Goal: Task Accomplishment & Management: Manage account settings

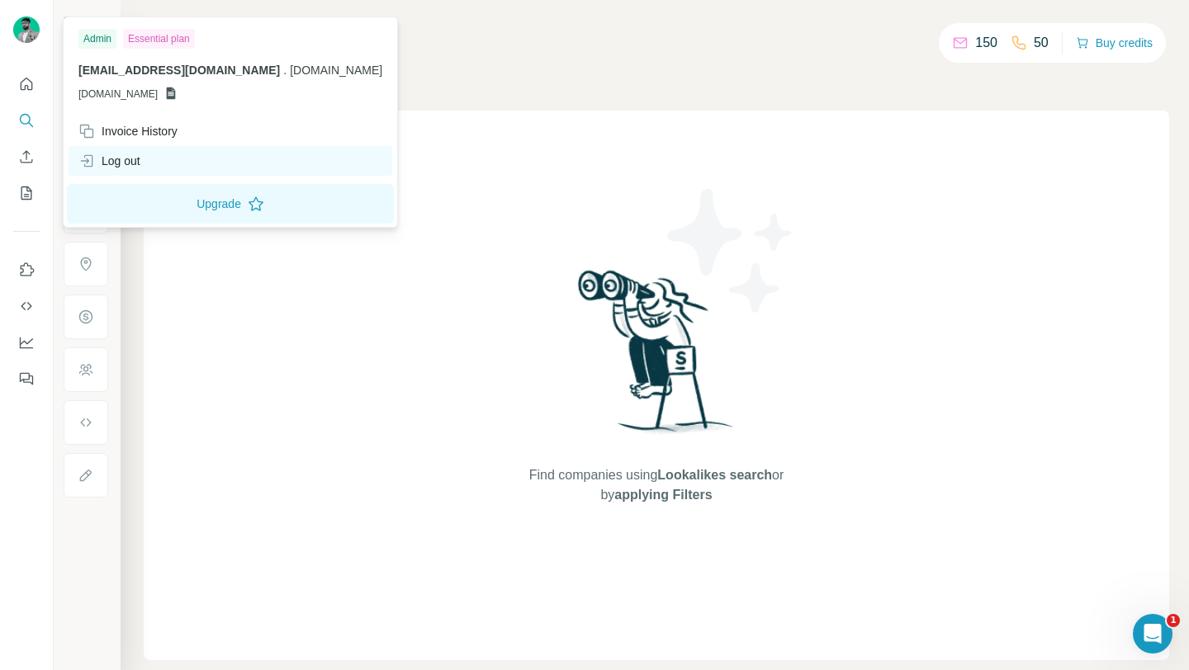
click at [136, 159] on div "Log out" at bounding box center [109, 161] width 62 height 17
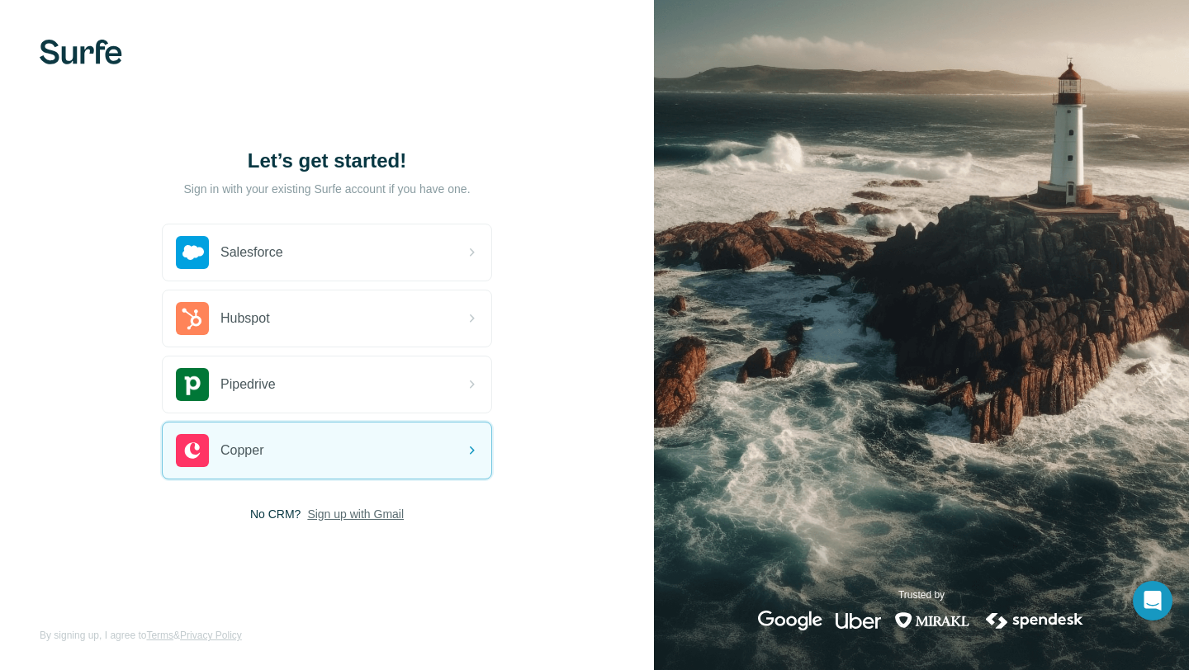
click at [355, 521] on span "Sign up with Gmail" at bounding box center [355, 514] width 97 height 17
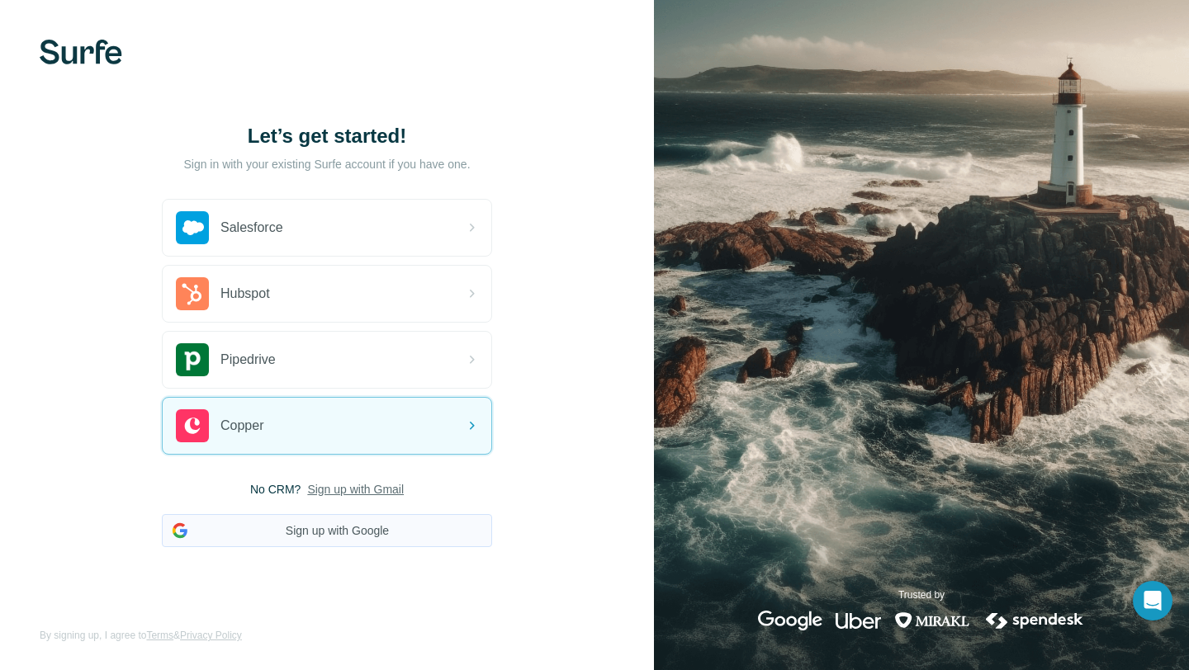
click at [327, 529] on button "Sign up with Google" at bounding box center [327, 530] width 330 height 33
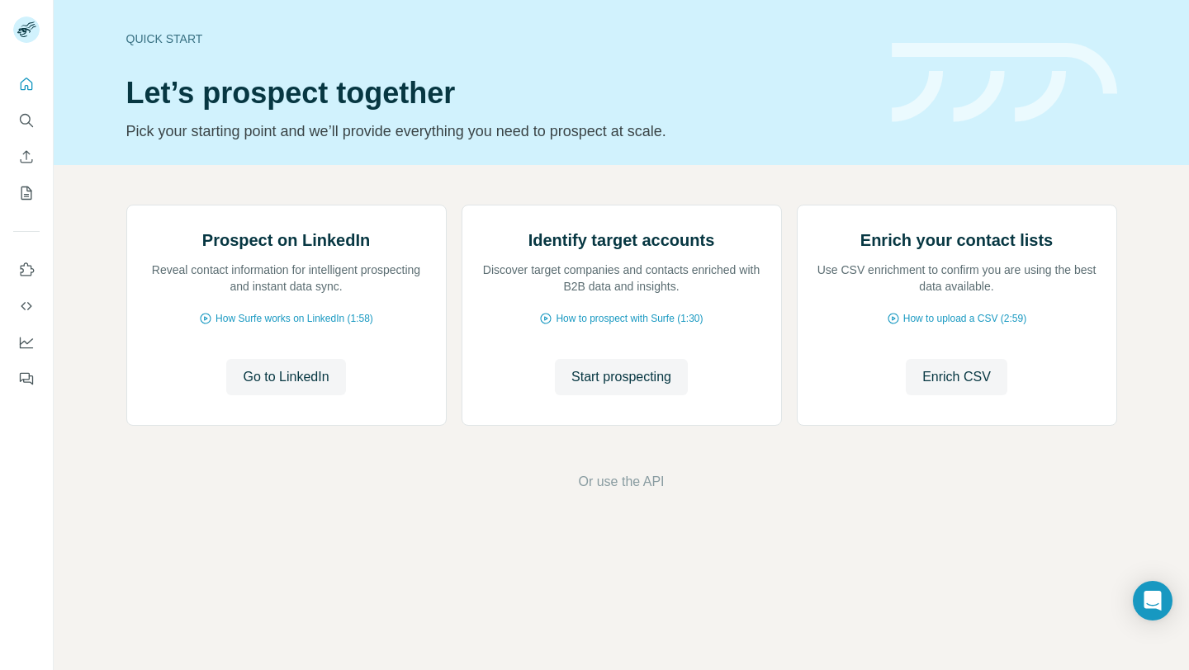
click at [793, 39] on div "Quick start" at bounding box center [498, 39] width 745 height 17
